Goal: Check status: Check status

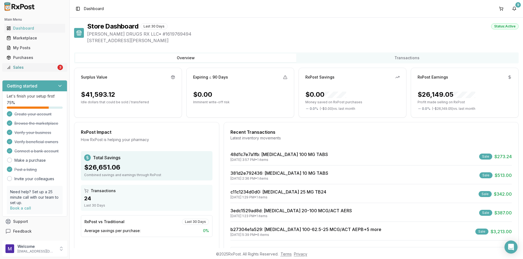
click at [15, 71] on link "Sales 3" at bounding box center [34, 68] width 61 height 10
click at [29, 70] on div "Sales" at bounding box center [32, 67] width 50 height 5
click at [32, 60] on link "Purchases" at bounding box center [34, 58] width 61 height 10
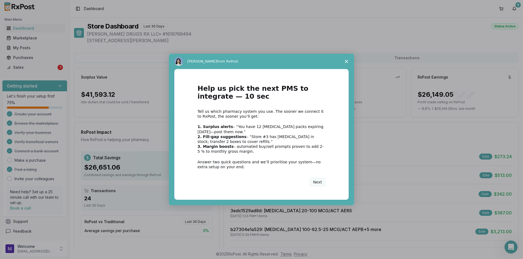
click at [344, 60] on span "Close survey" at bounding box center [346, 61] width 15 height 15
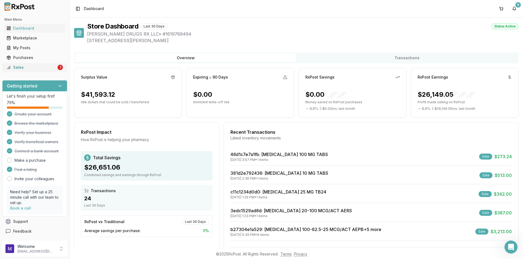
click at [14, 65] on div "Sales" at bounding box center [32, 67] width 50 height 5
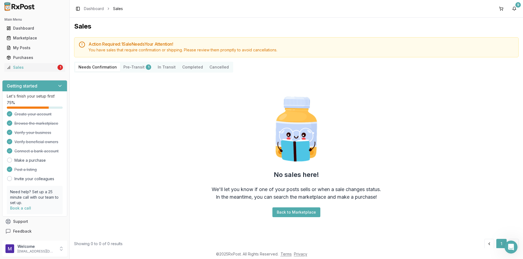
click at [129, 66] on button "Pre-Transit 1" at bounding box center [137, 67] width 34 height 9
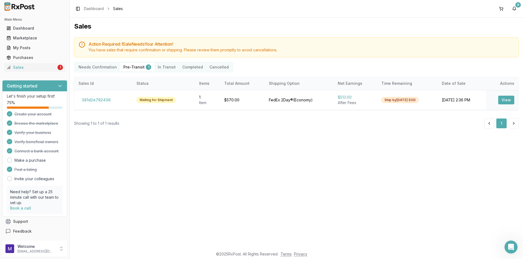
click at [164, 69] on Transit "In Transit" at bounding box center [166, 67] width 24 height 9
